Goal: Task Accomplishment & Management: Use online tool/utility

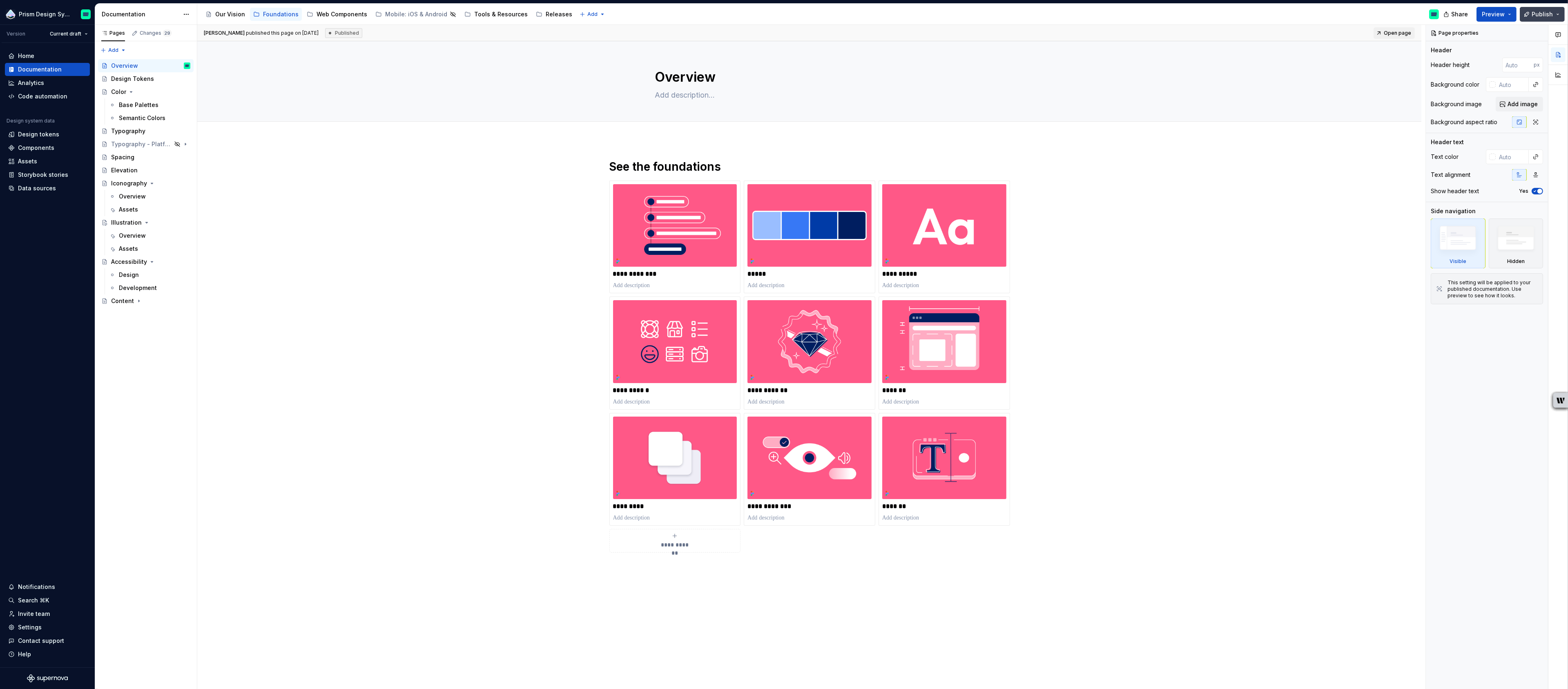
click at [1544, 14] on span "Publish" at bounding box center [1542, 14] width 21 height 8
click at [1465, 68] on span "Publish changes" at bounding box center [1467, 68] width 48 height 8
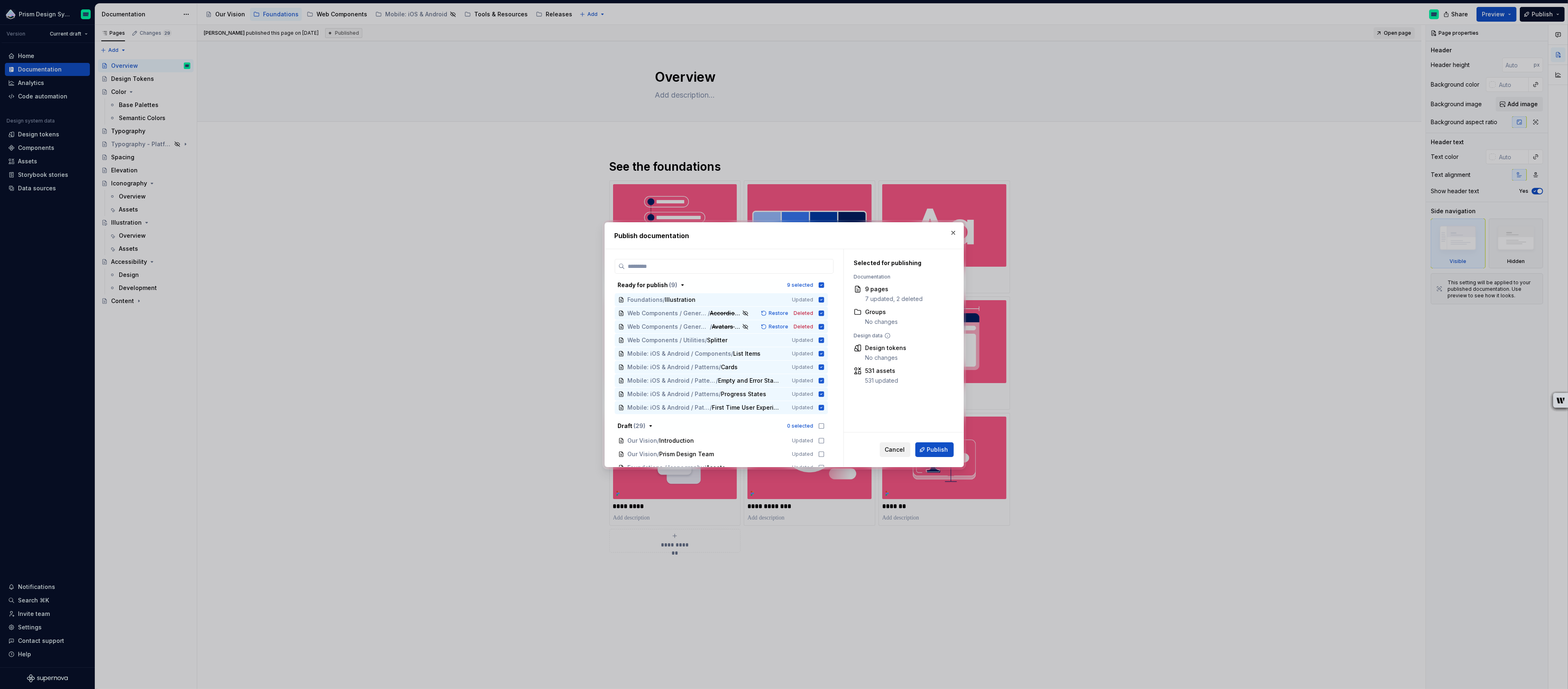
click at [899, 449] on span "Cancel" at bounding box center [895, 449] width 20 height 8
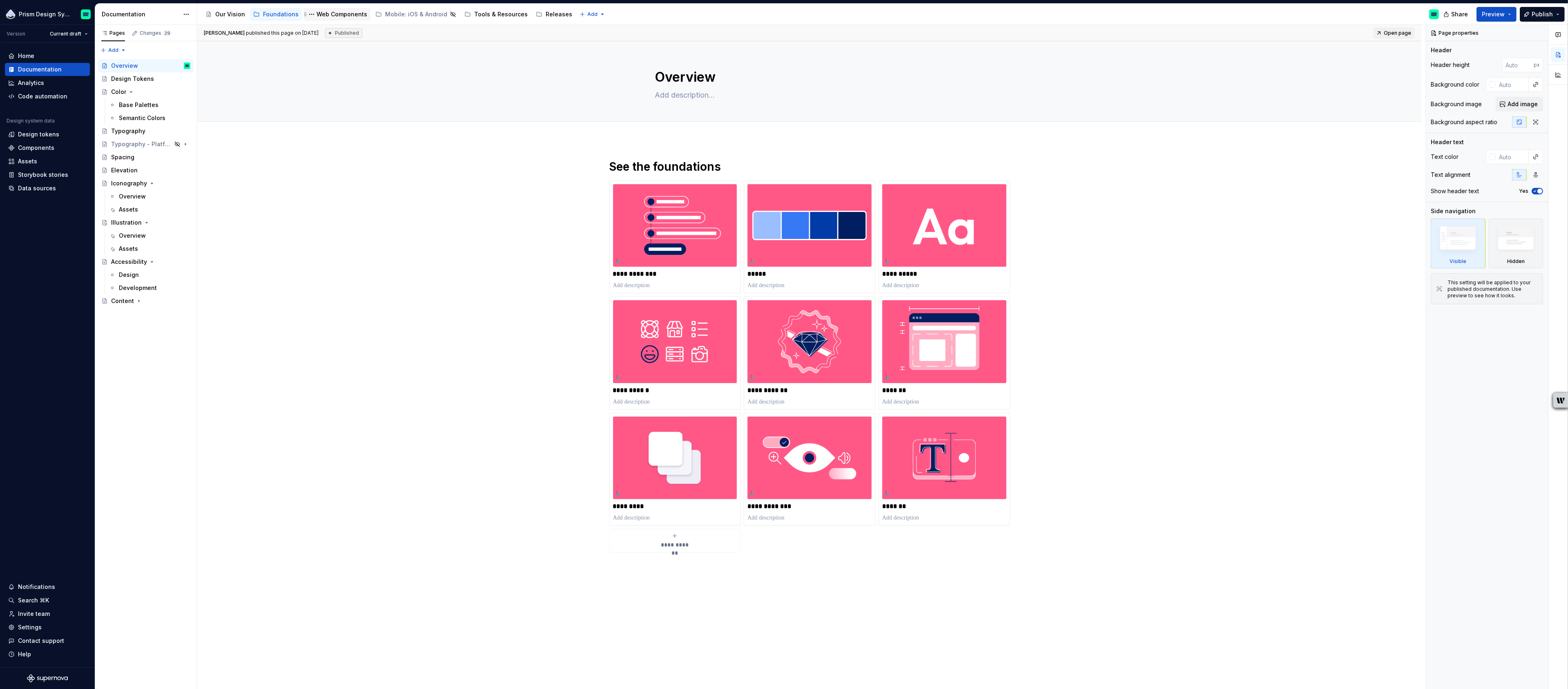
click at [334, 14] on div "Web Components" at bounding box center [341, 14] width 51 height 8
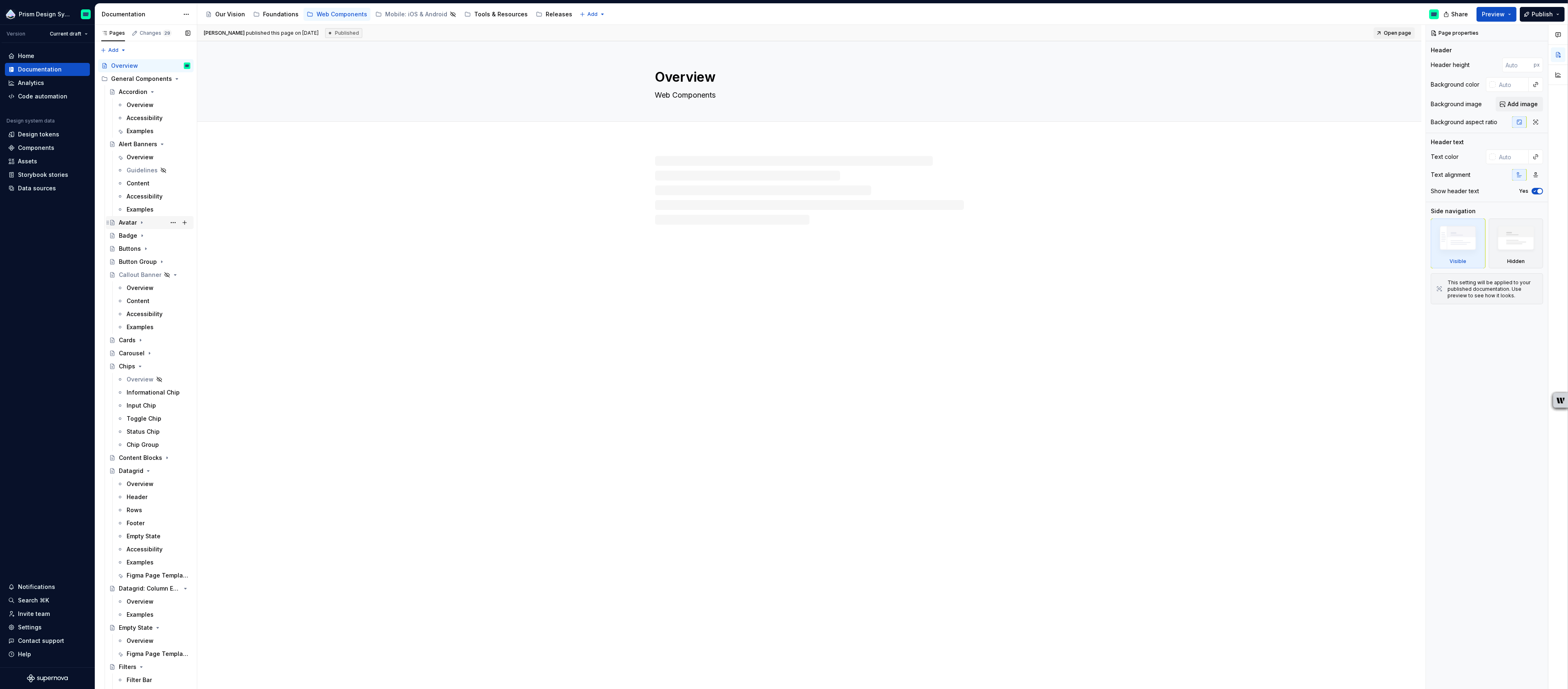
click at [142, 222] on icon "Page tree" at bounding box center [142, 222] width 6 height 6
click at [138, 236] on div "Overview" at bounding box center [140, 235] width 27 height 8
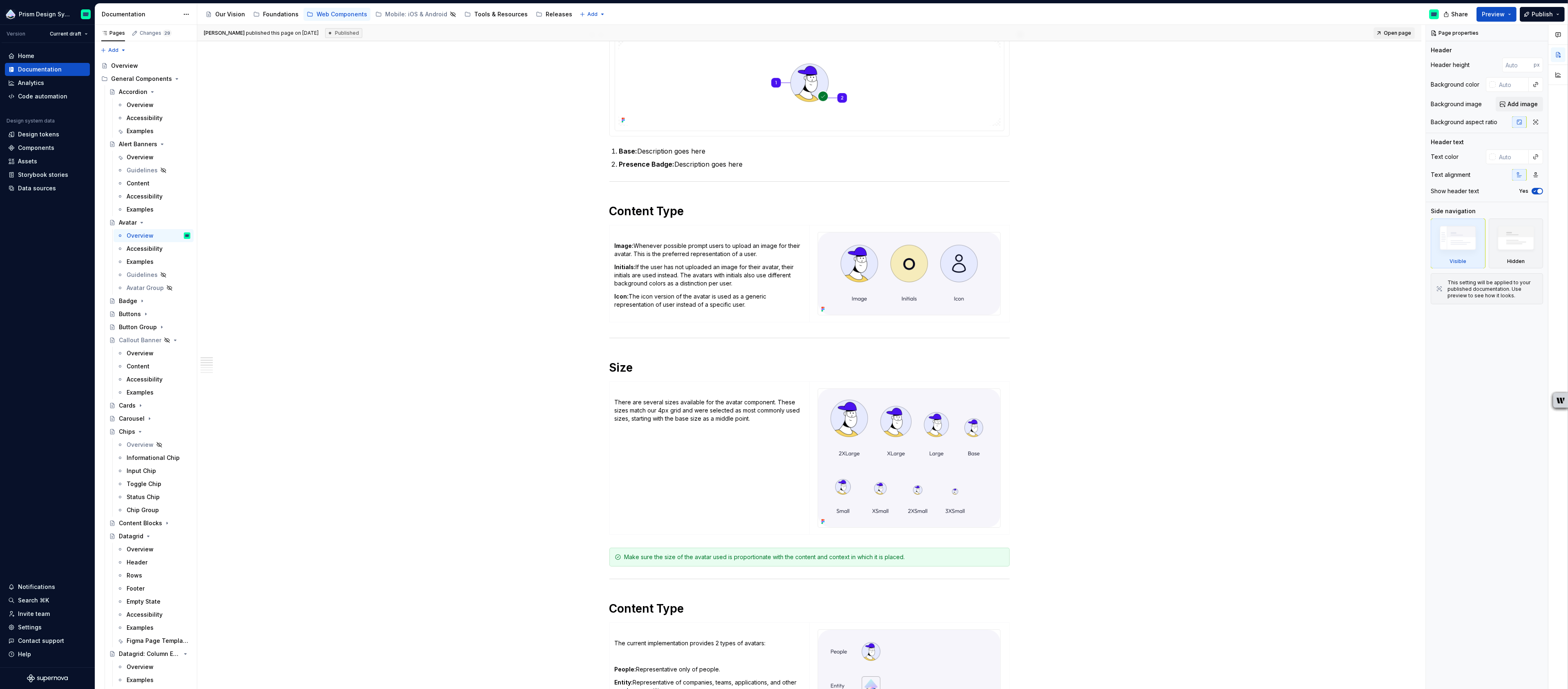
scroll to position [153, 0]
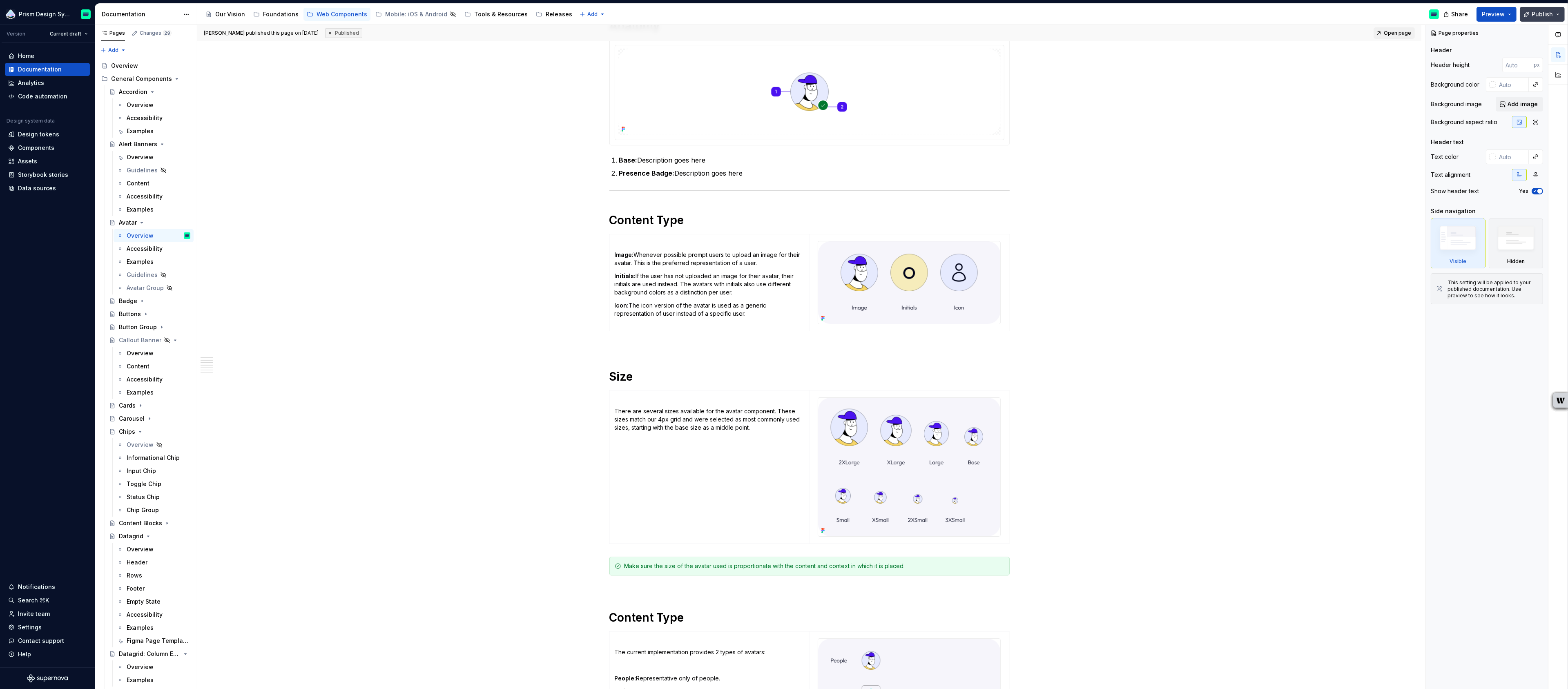
click at [1540, 15] on span "Publish" at bounding box center [1542, 14] width 21 height 8
click at [1441, 64] on button "Publish changes" at bounding box center [1464, 69] width 188 height 15
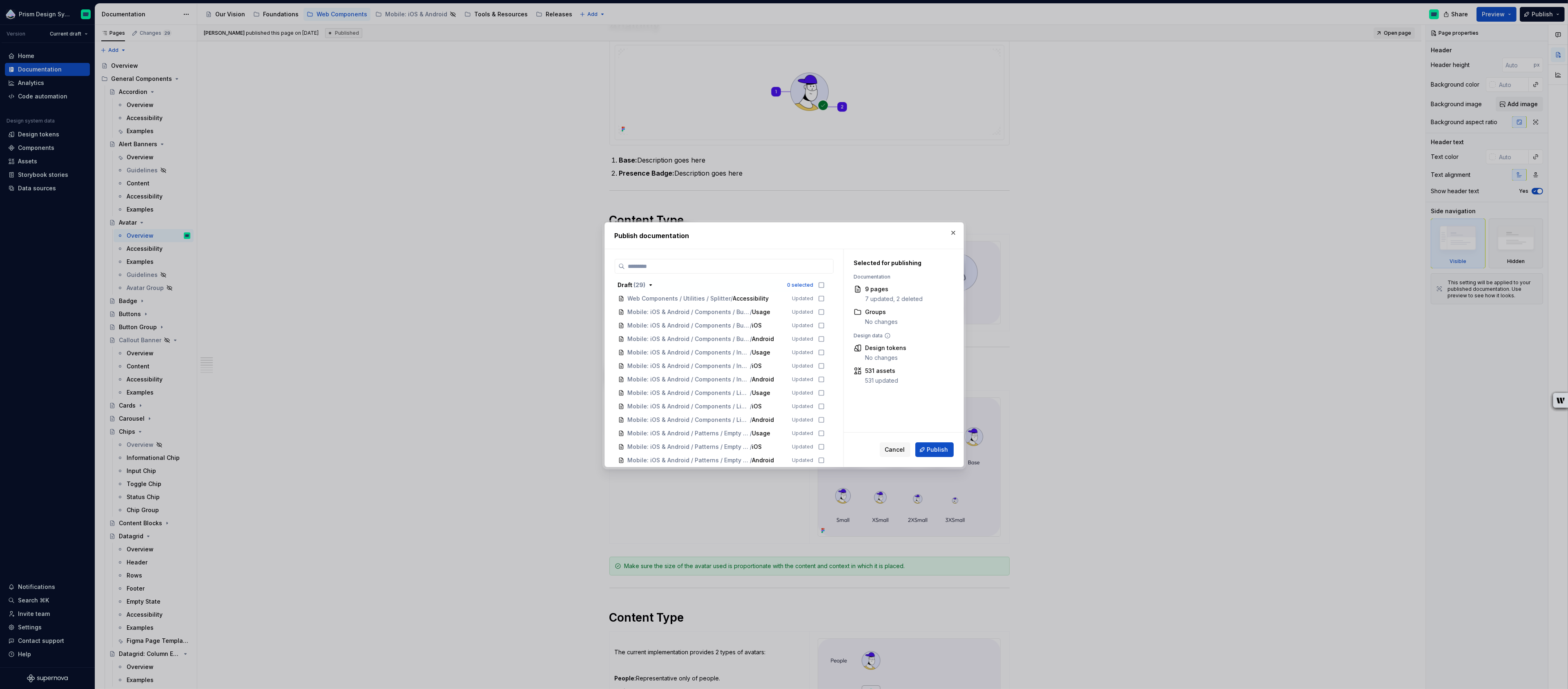
scroll to position [0, 0]
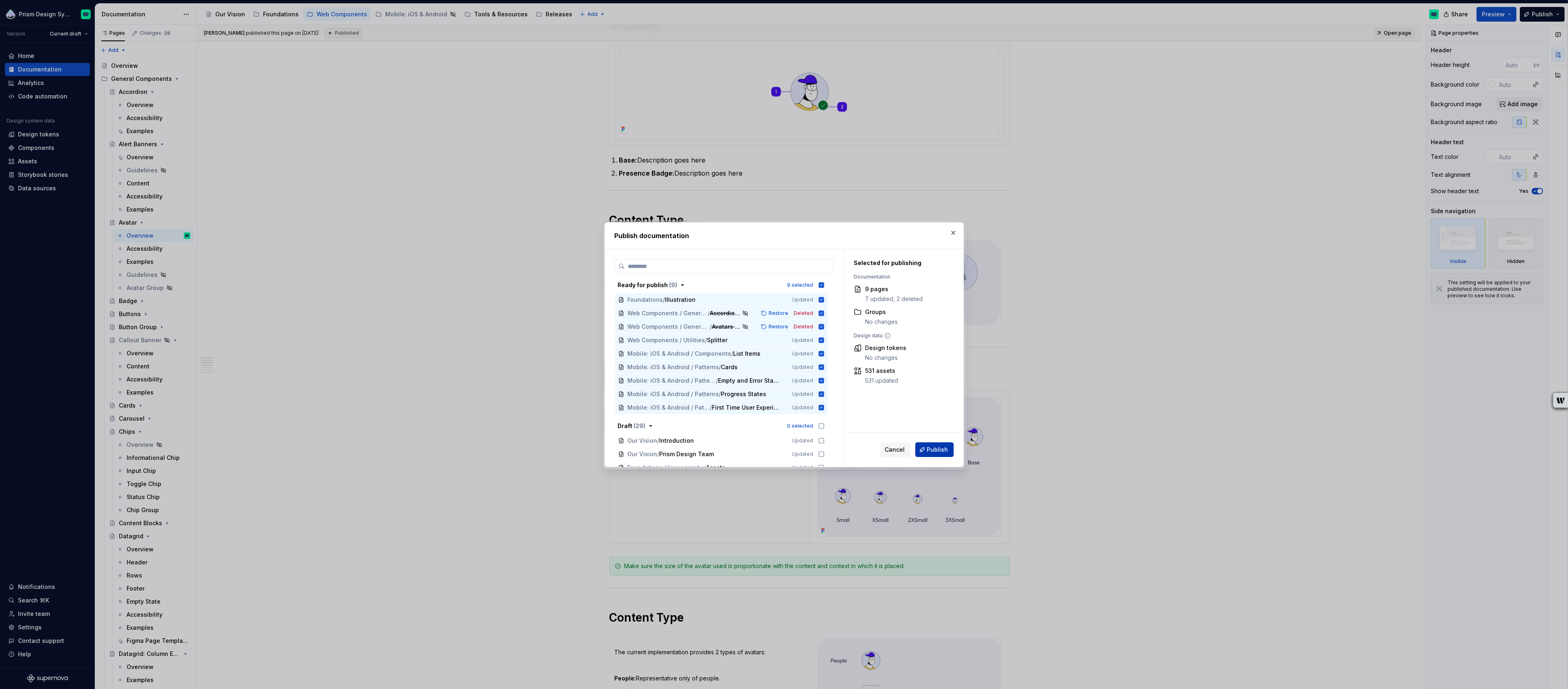
click at [942, 451] on span "Publish" at bounding box center [938, 449] width 21 height 8
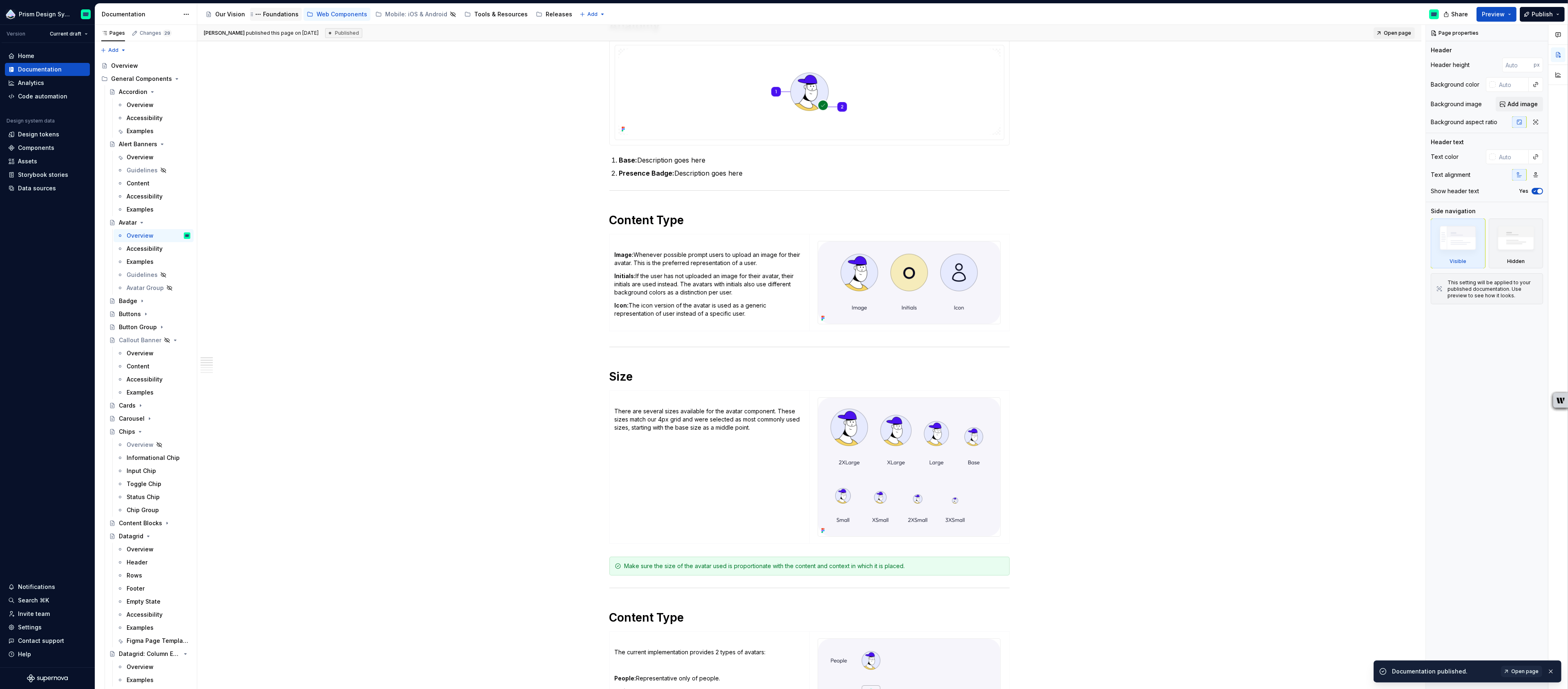
click at [274, 15] on div "Foundations" at bounding box center [280, 14] width 36 height 8
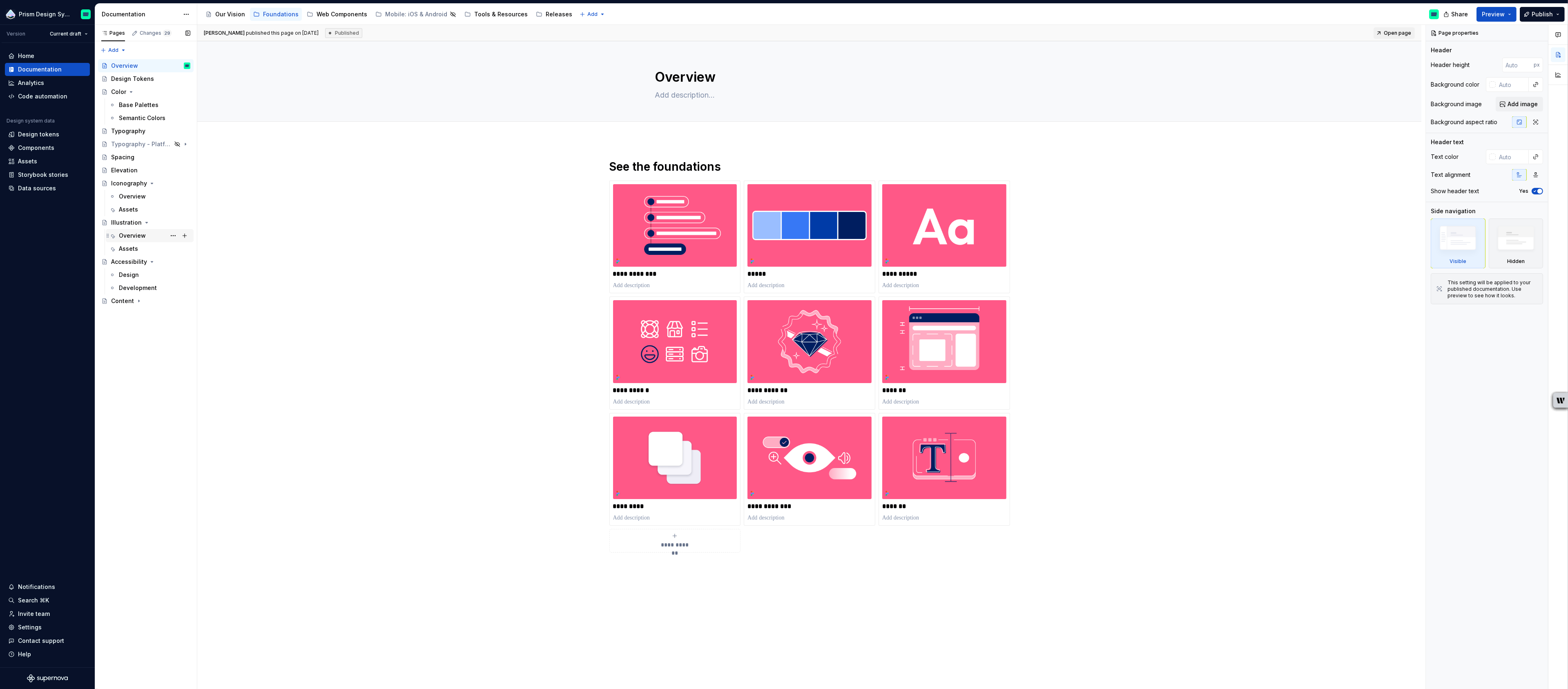
click at [124, 237] on div "Overview" at bounding box center [132, 235] width 27 height 8
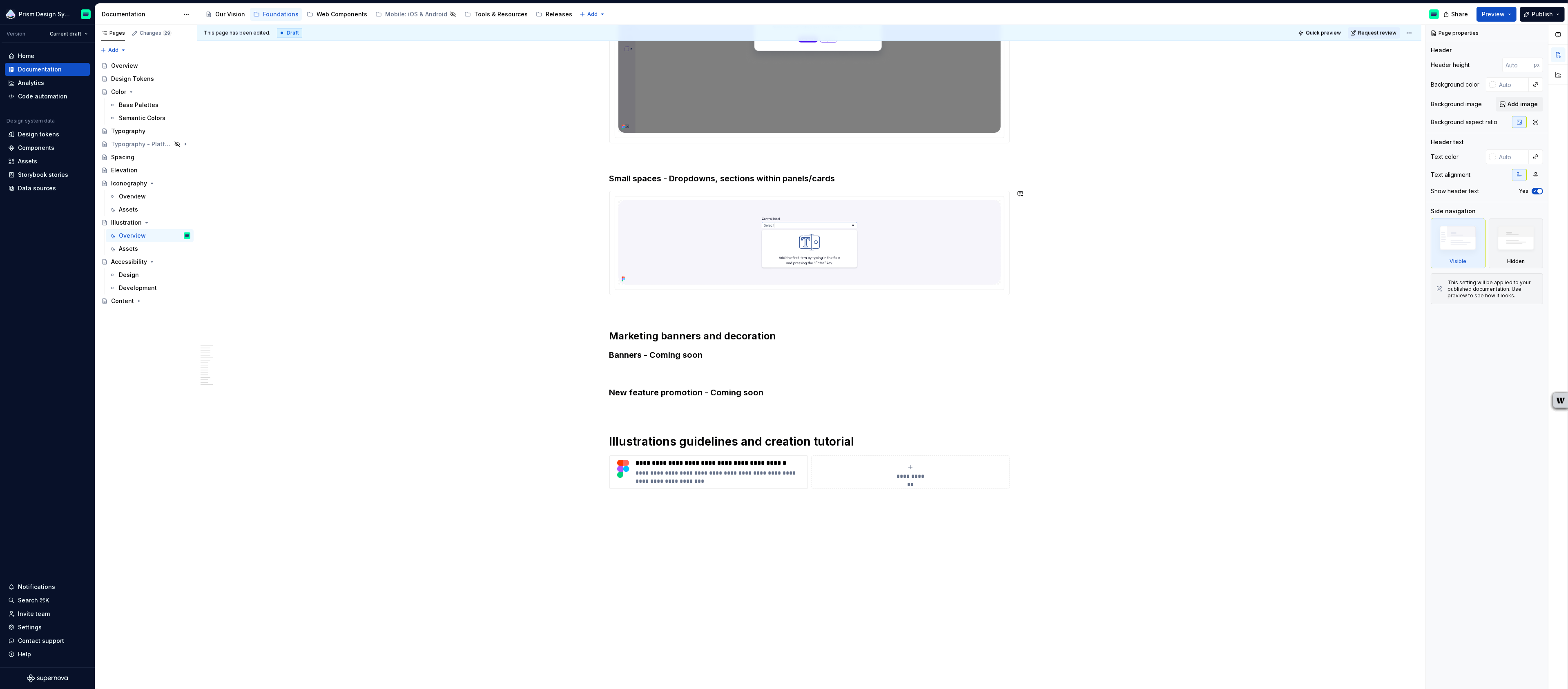
scroll to position [2997, 0]
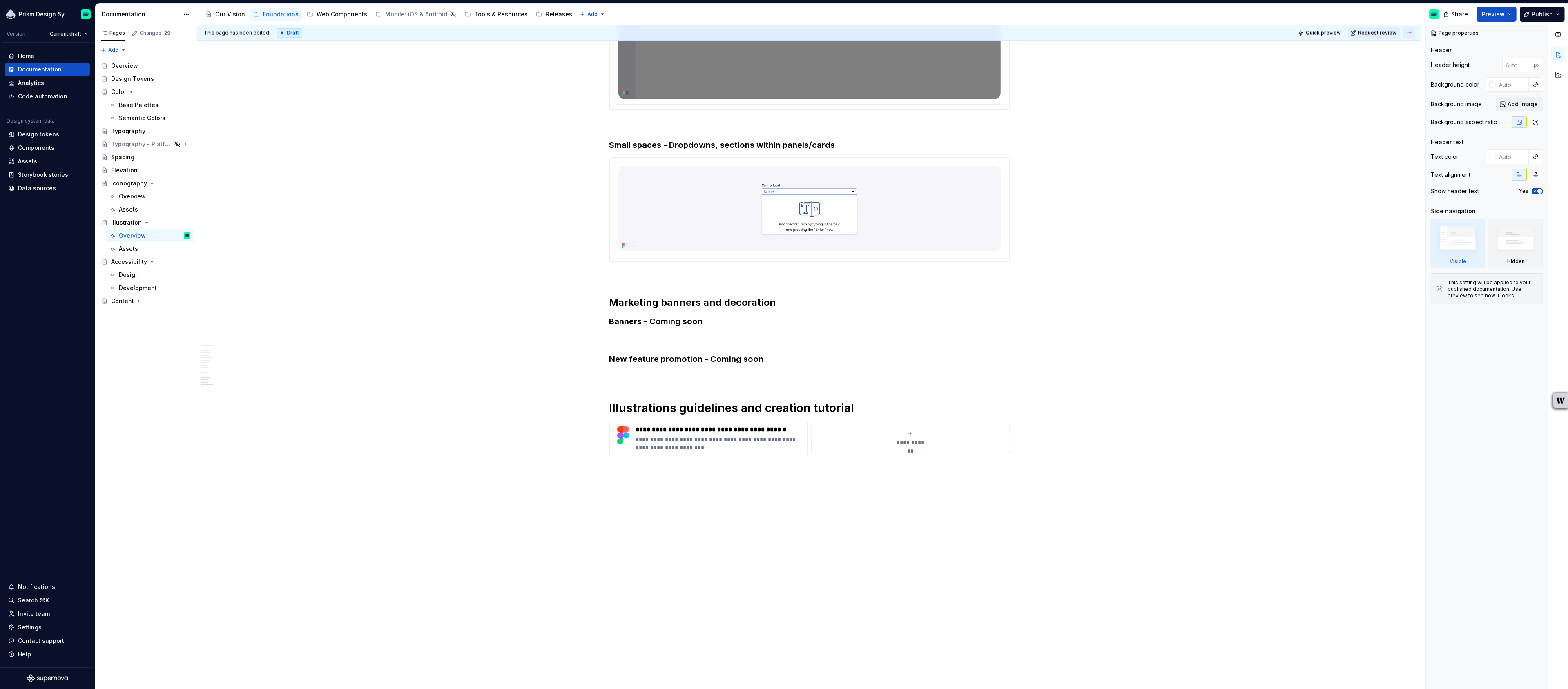
click at [1414, 32] on html "Prism Design System Version Current draft Home Documentation Analytics Code aut…" at bounding box center [784, 344] width 1568 height 689
click at [1365, 71] on html "Prism Design System Version Current draft Home Documentation Analytics Code aut…" at bounding box center [784, 344] width 1568 height 689
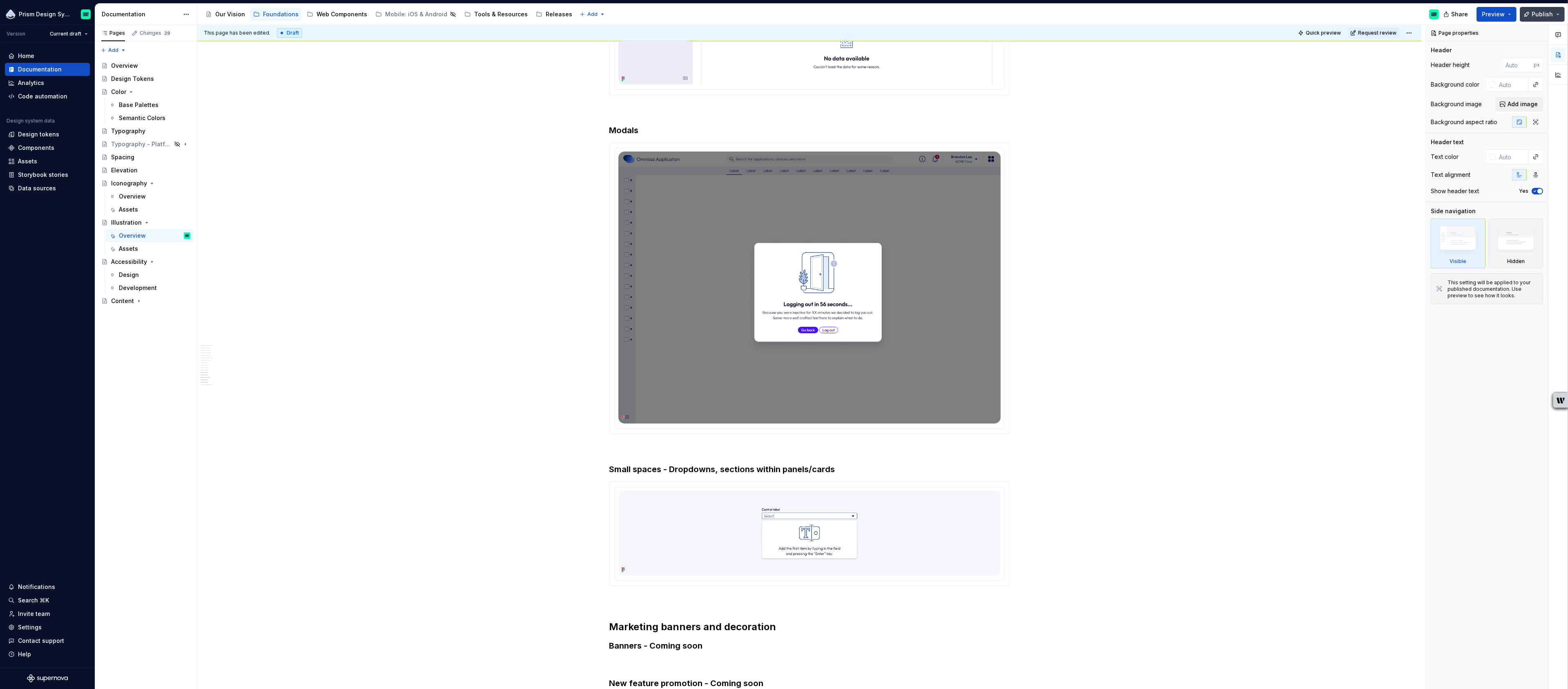
click at [1540, 13] on span "Publish" at bounding box center [1542, 14] width 21 height 8
click at [1459, 69] on span "Publish changes" at bounding box center [1467, 68] width 48 height 8
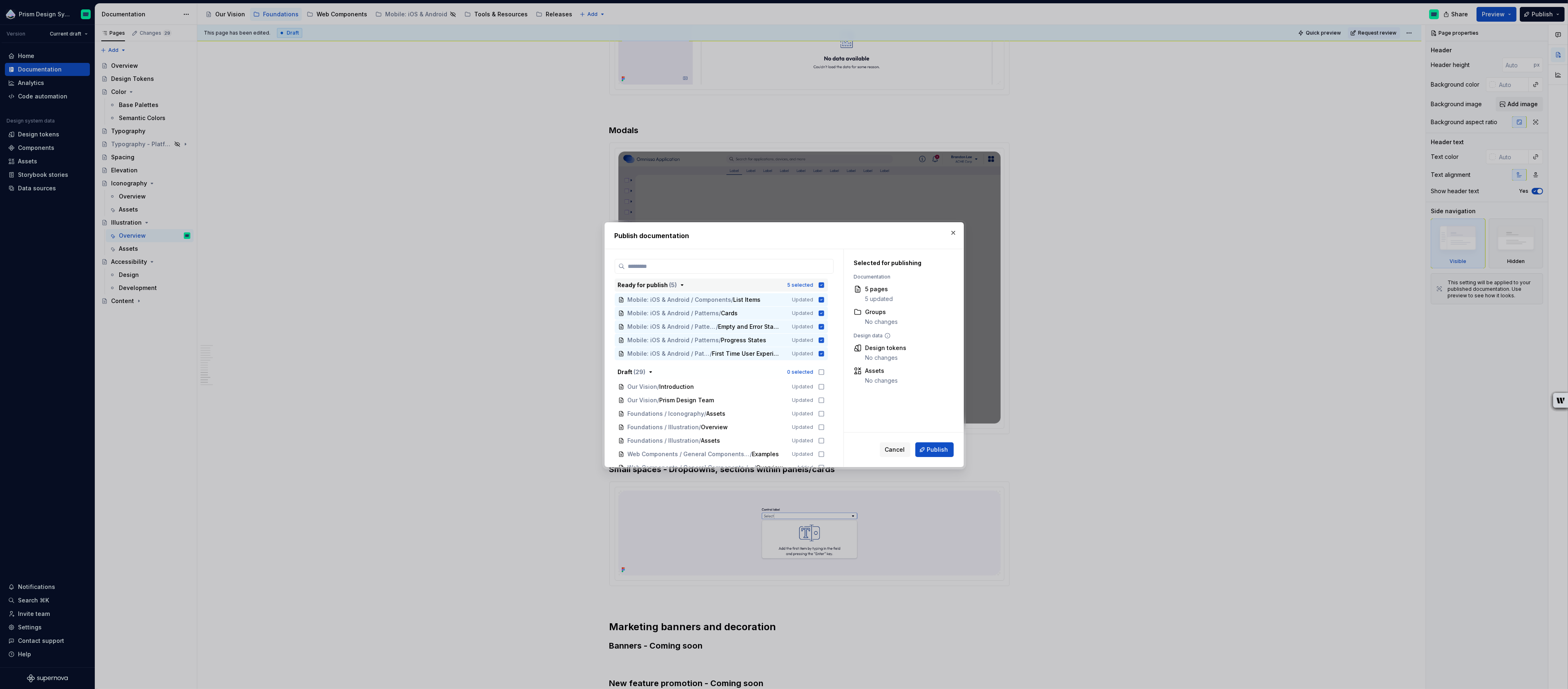
click at [823, 284] on icon "button" at bounding box center [821, 285] width 6 height 6
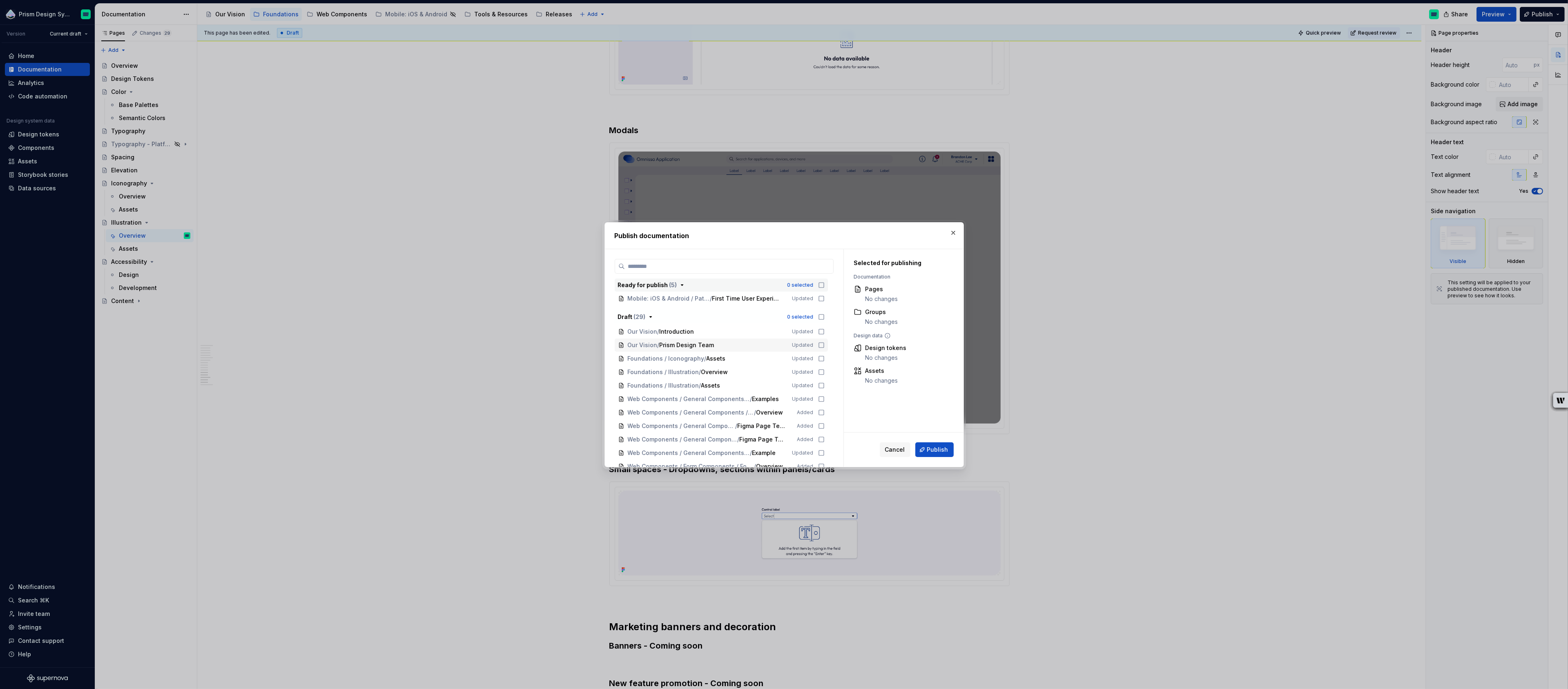
scroll to position [59, 0]
click at [825, 368] on icon at bounding box center [821, 368] width 6 height 6
click at [825, 379] on icon at bounding box center [821, 381] width 6 height 6
click at [825, 328] on icon at bounding box center [821, 328] width 6 height 6
click at [825, 342] on icon at bounding box center [821, 341] width 6 height 6
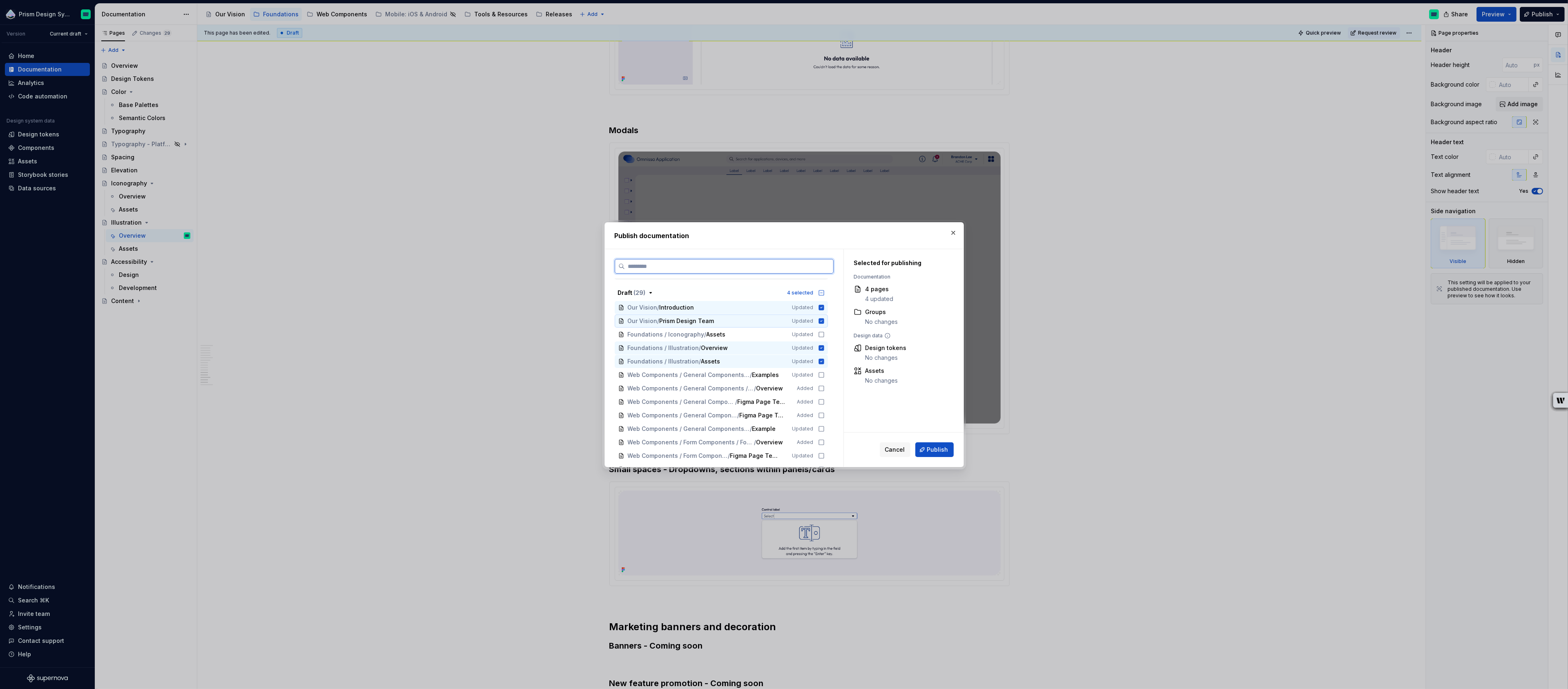
scroll to position [84, 0]
click at [825, 327] on icon at bounding box center [821, 329] width 6 height 6
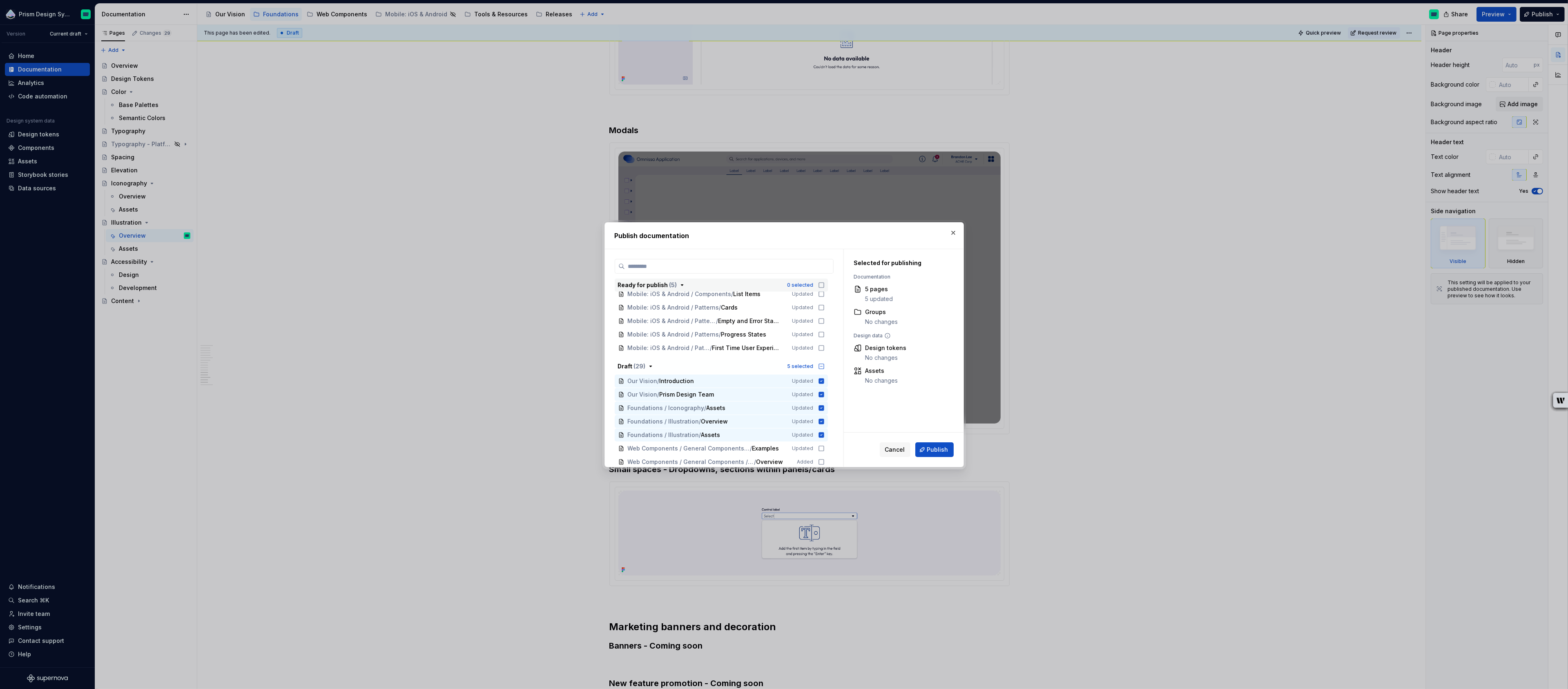
scroll to position [0, 0]
click at [941, 452] on span "Publish" at bounding box center [938, 449] width 21 height 8
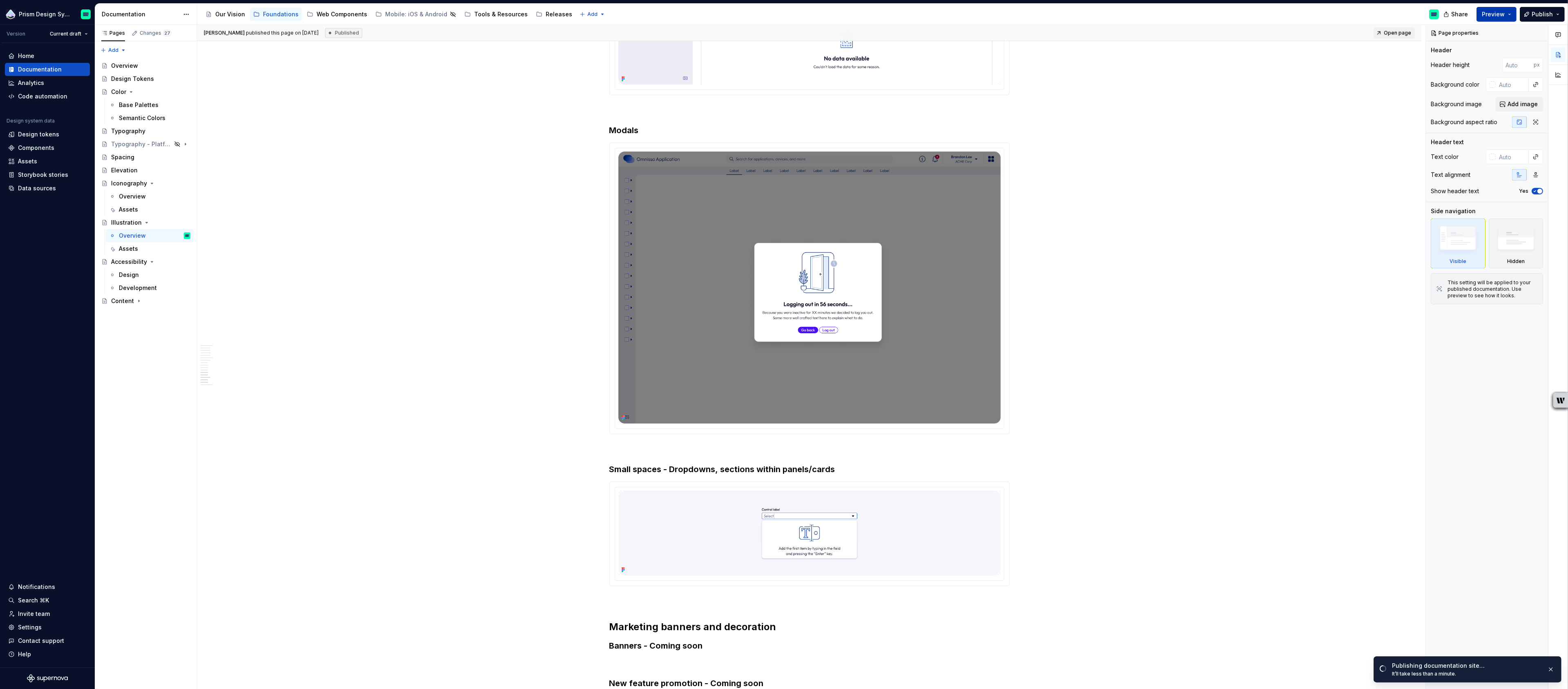
type textarea "*"
